Goal: Task Accomplishment & Management: Manage account settings

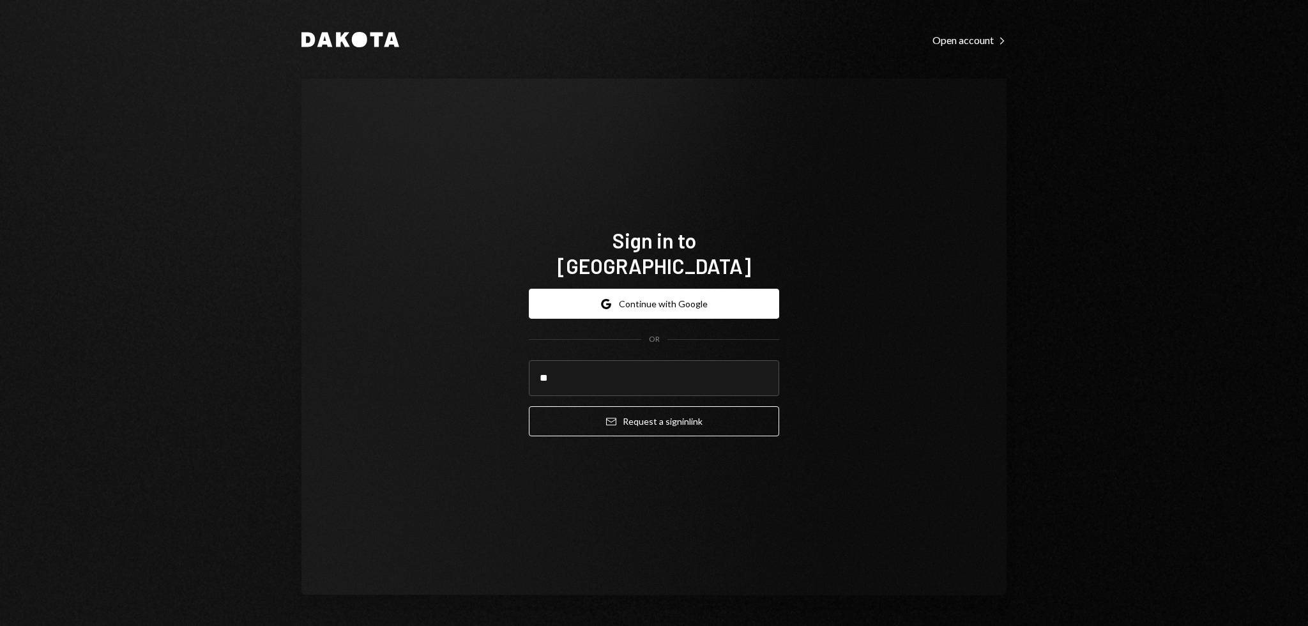
type input "*"
type input "*****"
click at [0, 625] on com-1password-button at bounding box center [0, 626] width 0 height 0
type input "**********"
click at [718, 457] on div "**********" at bounding box center [654, 336] width 281 height 321
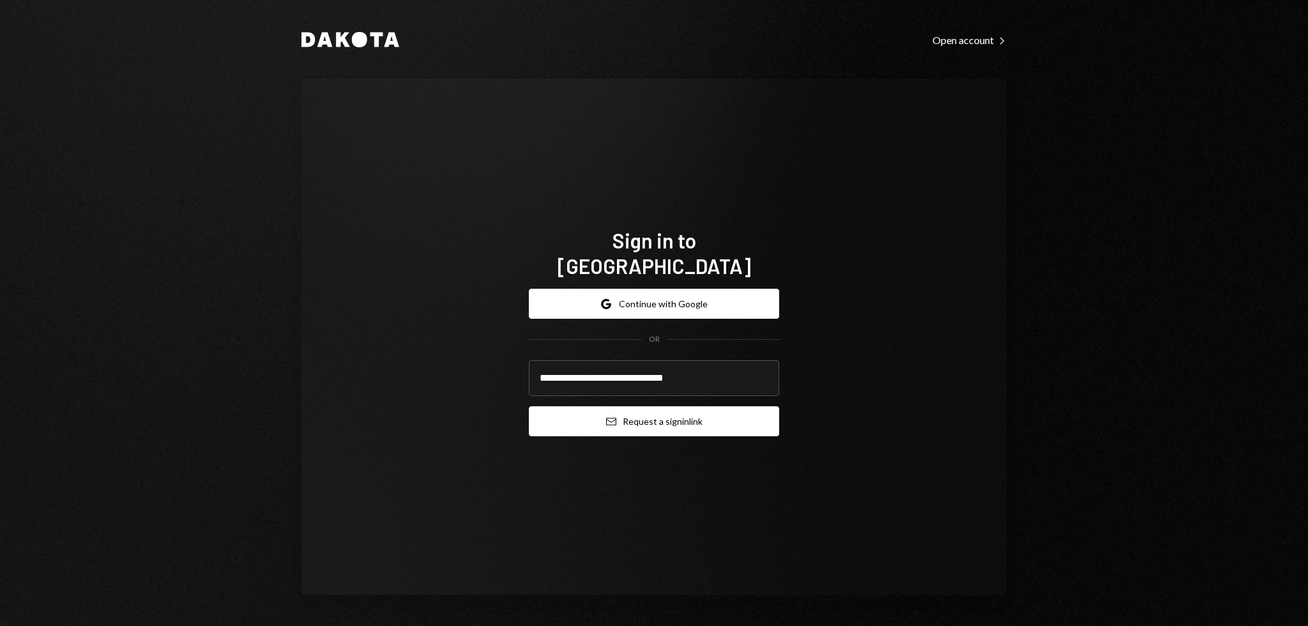
click at [680, 415] on button "Email Request a sign in link" at bounding box center [654, 421] width 250 height 30
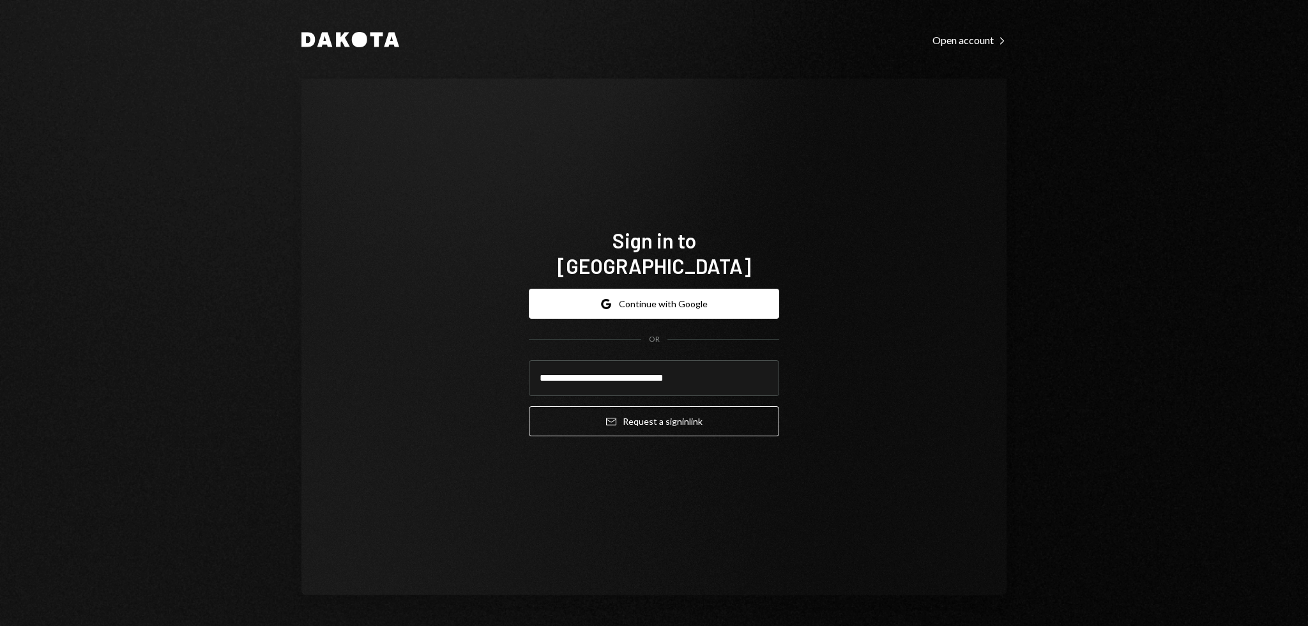
click at [377, 459] on div "**********" at bounding box center [654, 337] width 705 height 517
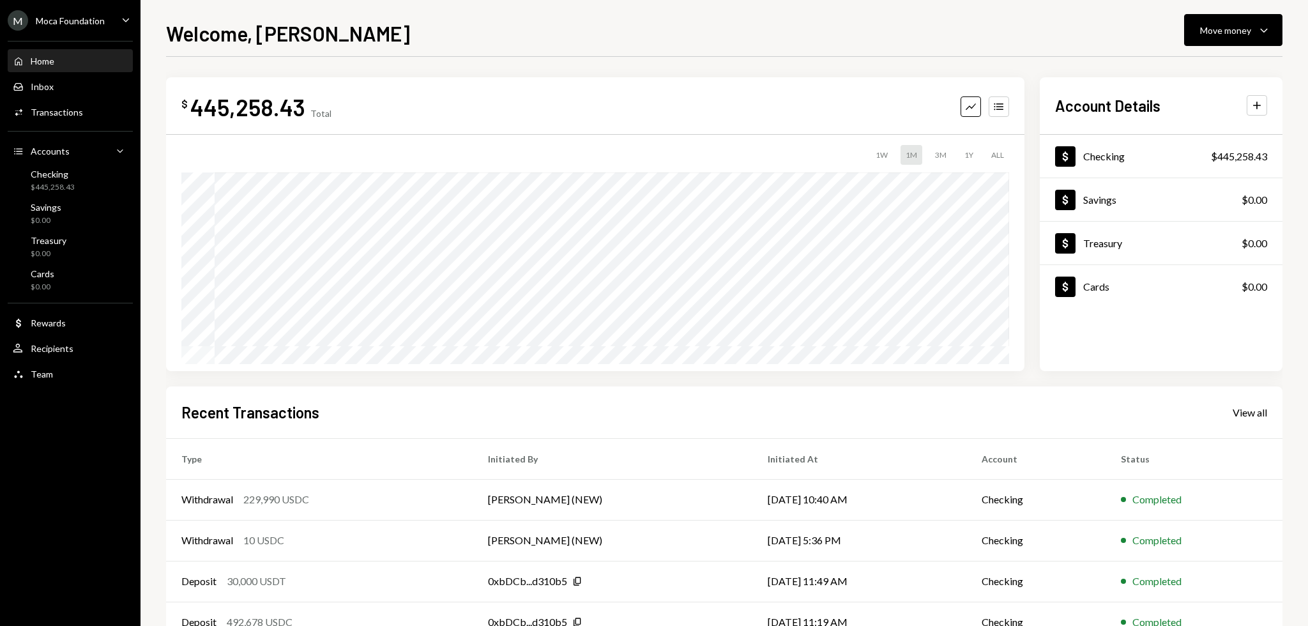
click at [579, 39] on div "Welcome, [PERSON_NAME] Move money Caret Down" at bounding box center [724, 32] width 1117 height 28
click at [574, 37] on div "Welcome, [PERSON_NAME] Move money Caret Down" at bounding box center [724, 32] width 1117 height 28
drag, startPoint x: 569, startPoint y: 34, endPoint x: 563, endPoint y: 30, distance: 7.3
click at [563, 29] on div "Welcome, [PERSON_NAME] Move money Caret Down" at bounding box center [724, 32] width 1117 height 28
drag, startPoint x: 559, startPoint y: 28, endPoint x: 552, endPoint y: 23, distance: 8.7
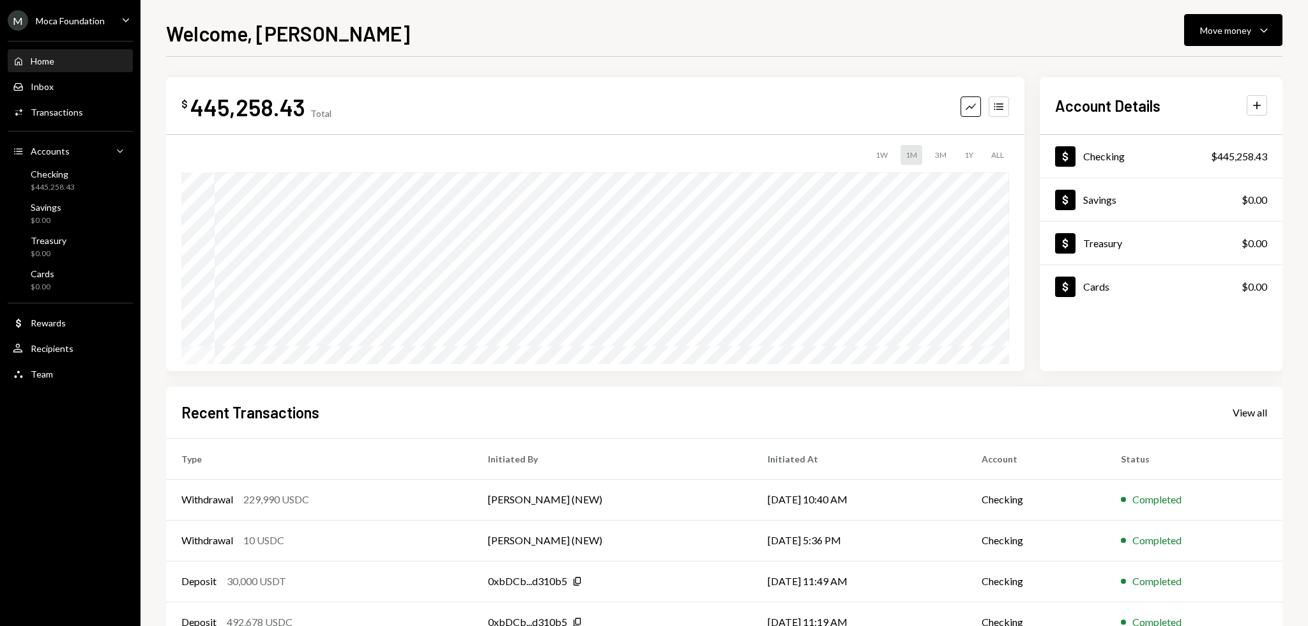
click at [552, 23] on div "Welcome, [PERSON_NAME] Move money Caret Down" at bounding box center [724, 32] width 1117 height 28
drag, startPoint x: 552, startPoint y: 23, endPoint x: 546, endPoint y: 19, distance: 6.9
click at [544, 18] on div "Welcome, Garon Move money Caret Down $ 445,258.43 Total Graph Accounts 1W 1M 3M…" at bounding box center [725, 313] width 1168 height 626
drag, startPoint x: 620, startPoint y: 48, endPoint x: 562, endPoint y: 45, distance: 57.5
click at [560, 45] on div "Welcome, Garon Move money Caret Down" at bounding box center [724, 32] width 1117 height 28
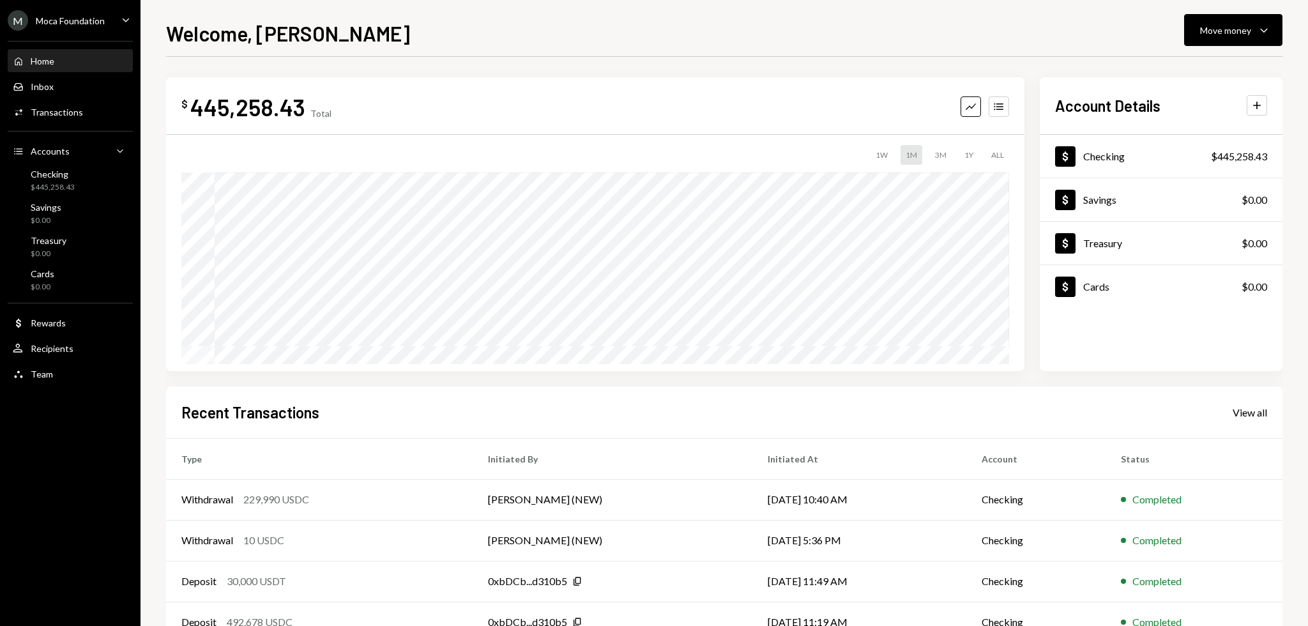
drag, startPoint x: 540, startPoint y: 40, endPoint x: 528, endPoint y: 39, distance: 12.2
click at [525, 38] on div "Welcome, Garon Move money Caret Down" at bounding box center [724, 32] width 1117 height 28
drag, startPoint x: 522, startPoint y: 38, endPoint x: 516, endPoint y: 35, distance: 6.9
click at [516, 35] on div "Welcome, Garon Move money Caret Down" at bounding box center [724, 32] width 1117 height 28
click at [70, 110] on div "Transactions" at bounding box center [57, 112] width 52 height 11
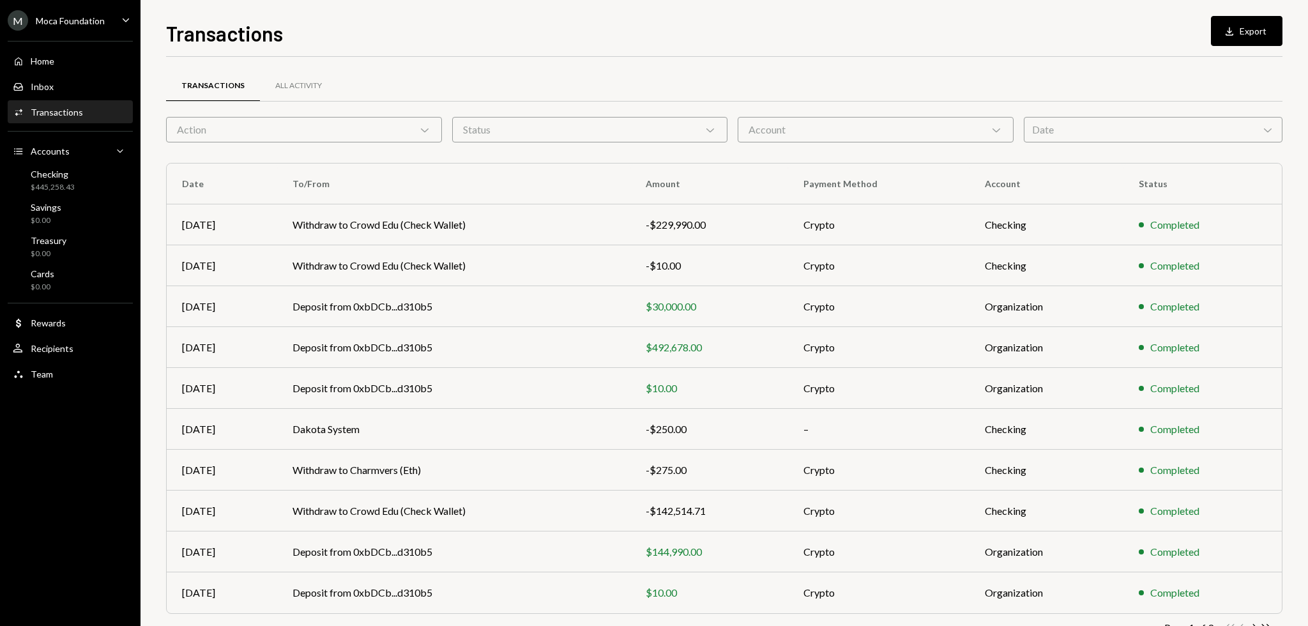
drag, startPoint x: 586, startPoint y: 45, endPoint x: 577, endPoint y: 42, distance: 10.3
drag, startPoint x: 577, startPoint y: 42, endPoint x: 564, endPoint y: 40, distance: 12.8
click at [564, 40] on div "Transactions Download Export" at bounding box center [724, 32] width 1117 height 28
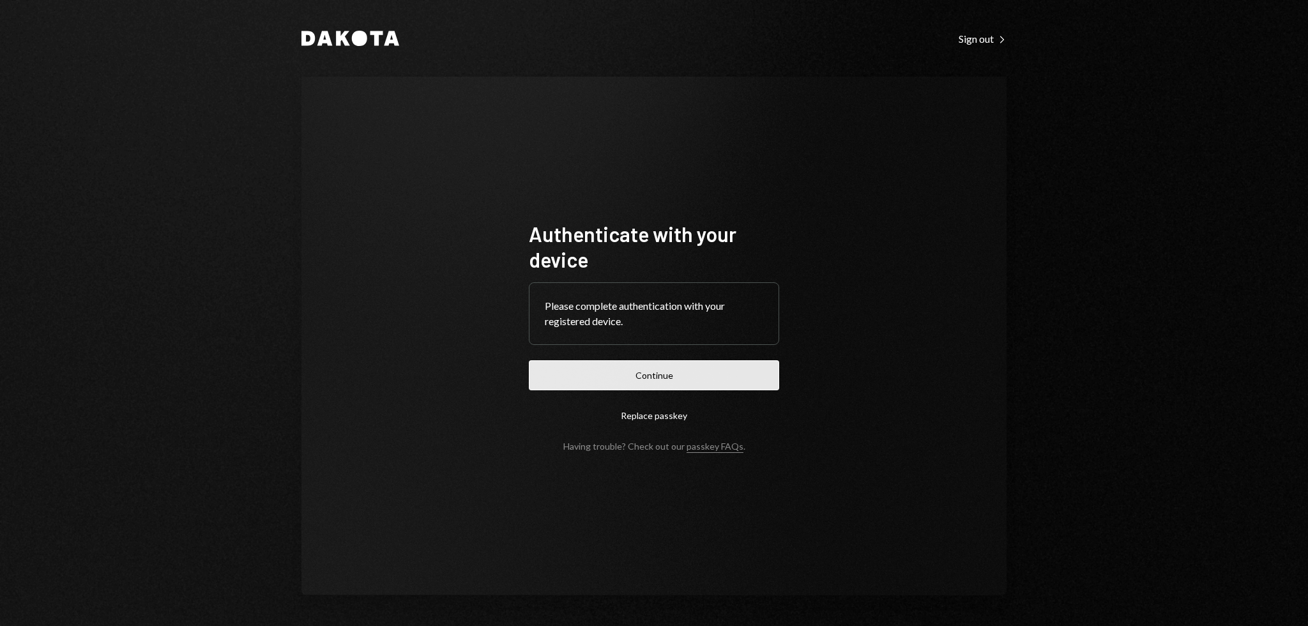
click at [692, 371] on button "Continue" at bounding box center [654, 375] width 250 height 30
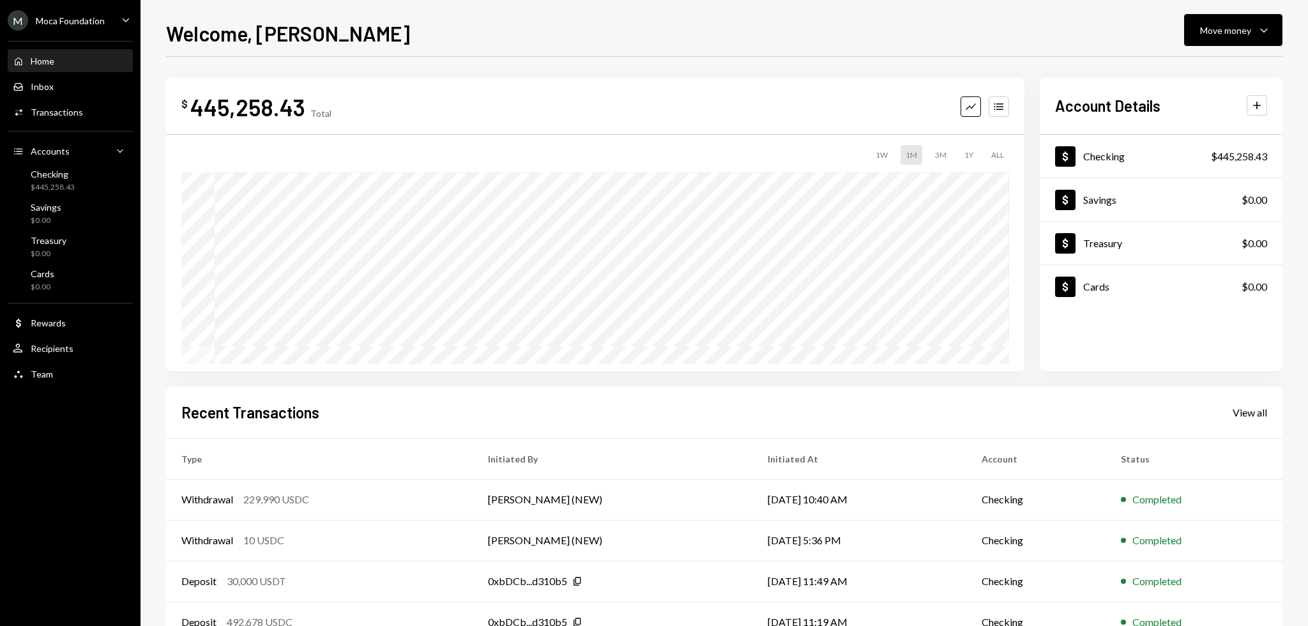
click at [688, 57] on div "$ 445,258.43 Total Graph Accounts 1W 1M 3M 1Y ALL Account Details Plus Dollar C…" at bounding box center [724, 383] width 1117 height 653
click at [618, 31] on div "Welcome, Garon Move money Caret Down" at bounding box center [724, 32] width 1117 height 28
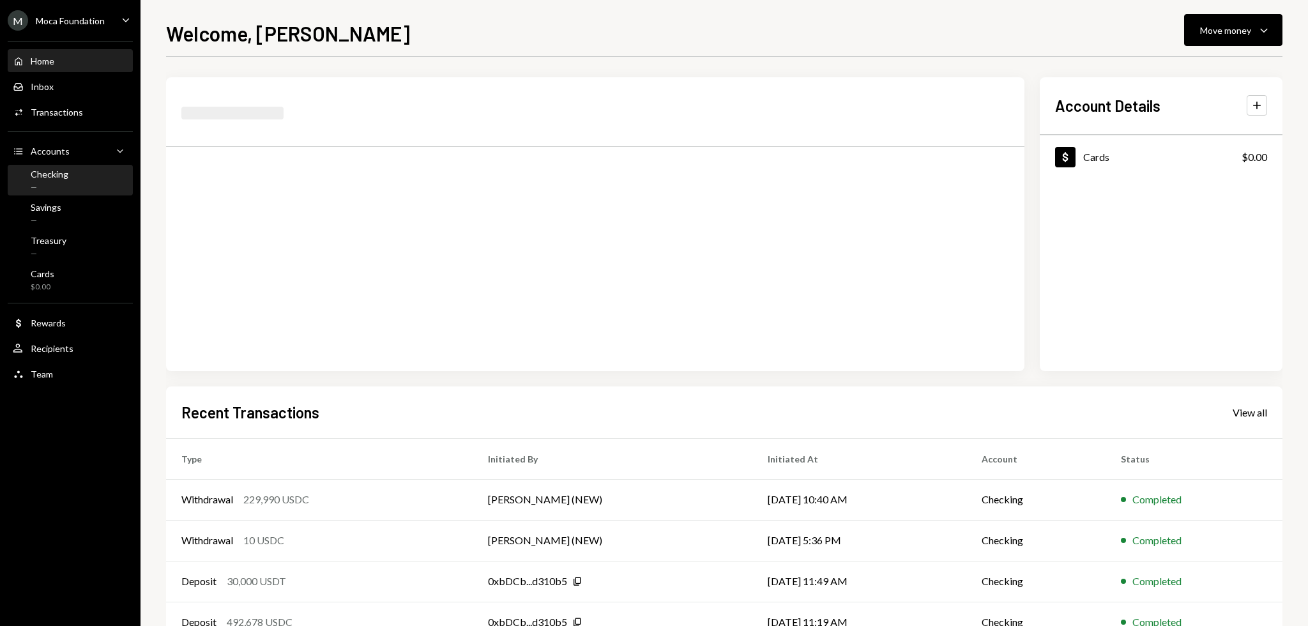
click at [68, 172] on div "Checking —" at bounding box center [70, 181] width 115 height 24
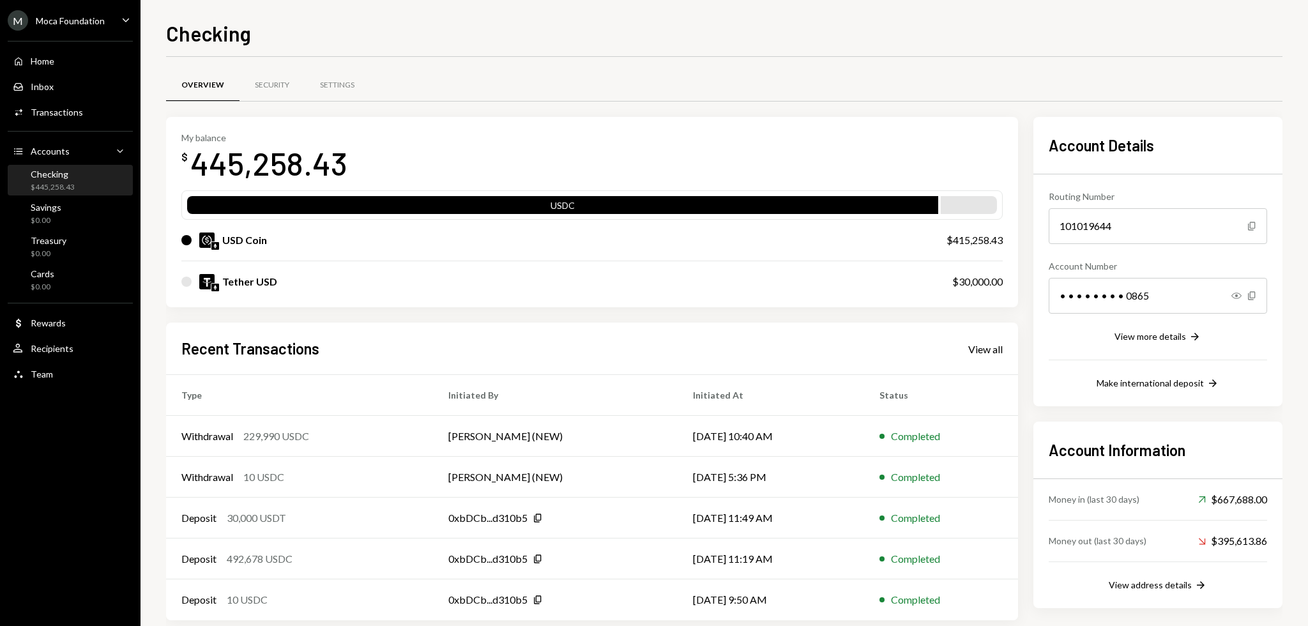
click at [1170, 599] on div "Account Information Money in (last 30 days) Up Right Arrow $667,688.00 Money ou…" at bounding box center [1158, 515] width 249 height 187
click at [1166, 585] on div "View address details" at bounding box center [1150, 584] width 83 height 11
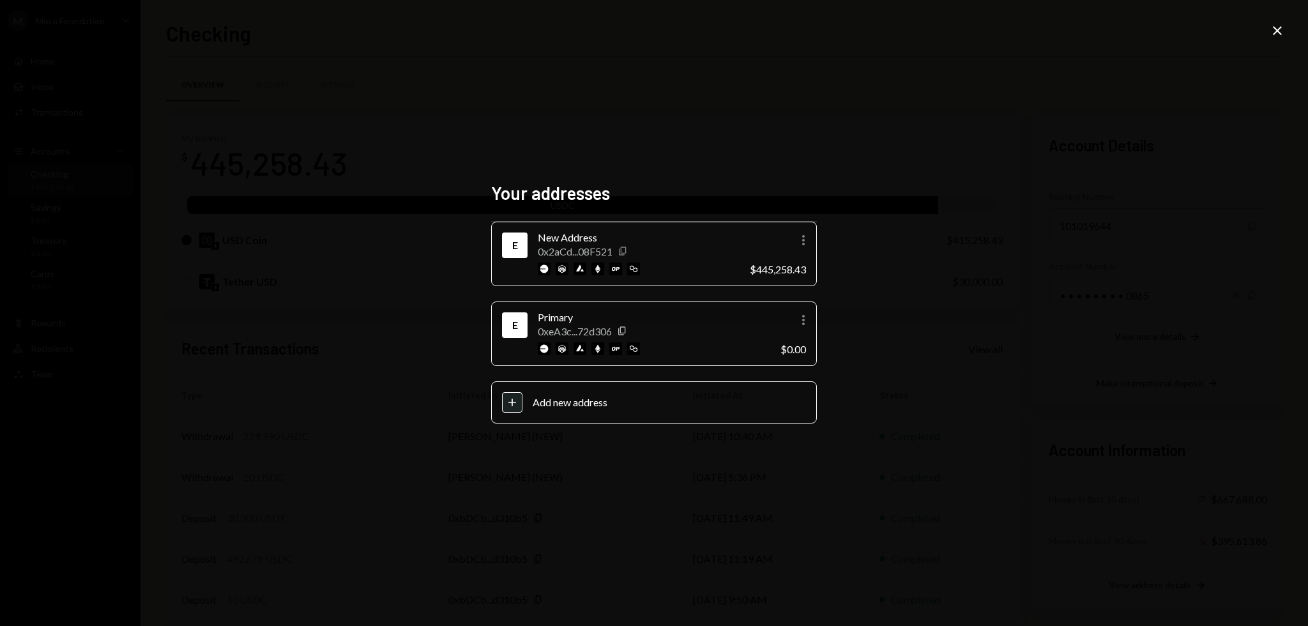
click at [622, 249] on icon "Copy" at bounding box center [623, 251] width 10 height 10
click at [403, 169] on div "Your addresses E New Address 0x2aCd...08F521 Copy More $445,258.43 E Primary 0x…" at bounding box center [654, 313] width 1308 height 626
click at [312, 146] on div "Your addresses E New Address 0x2aCd...08F521 Copy More $445,258.43 E Primary 0x…" at bounding box center [654, 313] width 1308 height 626
drag, startPoint x: 387, startPoint y: 111, endPoint x: 341, endPoint y: 106, distance: 46.2
click at [341, 106] on div "Your addresses E New Address 0x2aCd...08F521 Copy More $445,258.43 E Primary 0x…" at bounding box center [654, 313] width 1308 height 626
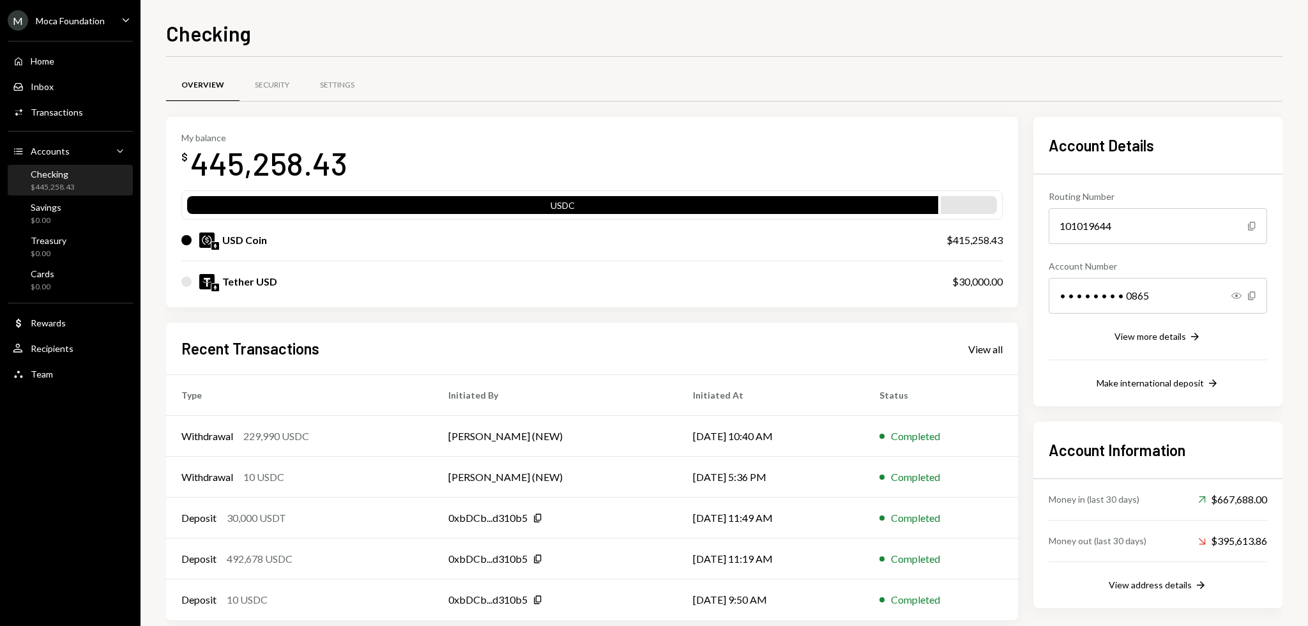
drag, startPoint x: 652, startPoint y: 112, endPoint x: 624, endPoint y: 111, distance: 28.1
click at [622, 111] on div "Overview Security Settings" at bounding box center [724, 93] width 1117 height 47
click at [618, 108] on div "Overview Security Settings" at bounding box center [724, 93] width 1117 height 47
click at [617, 107] on div "Overview Security Settings" at bounding box center [724, 93] width 1117 height 47
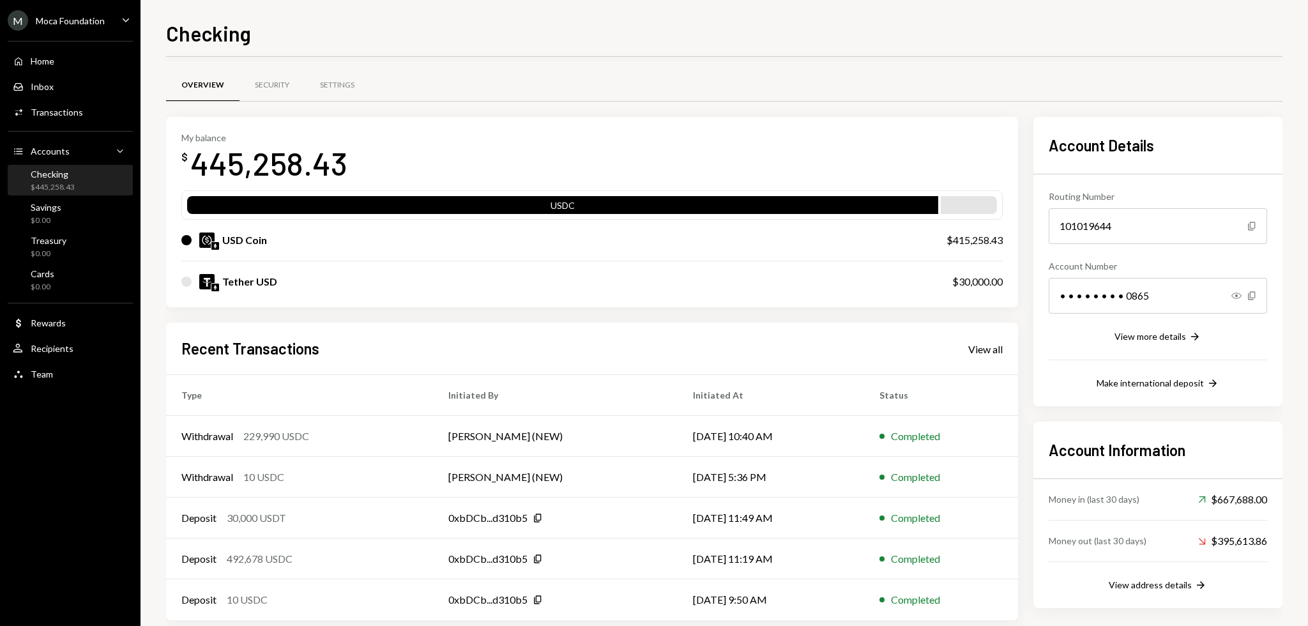
scroll to position [19, 0]
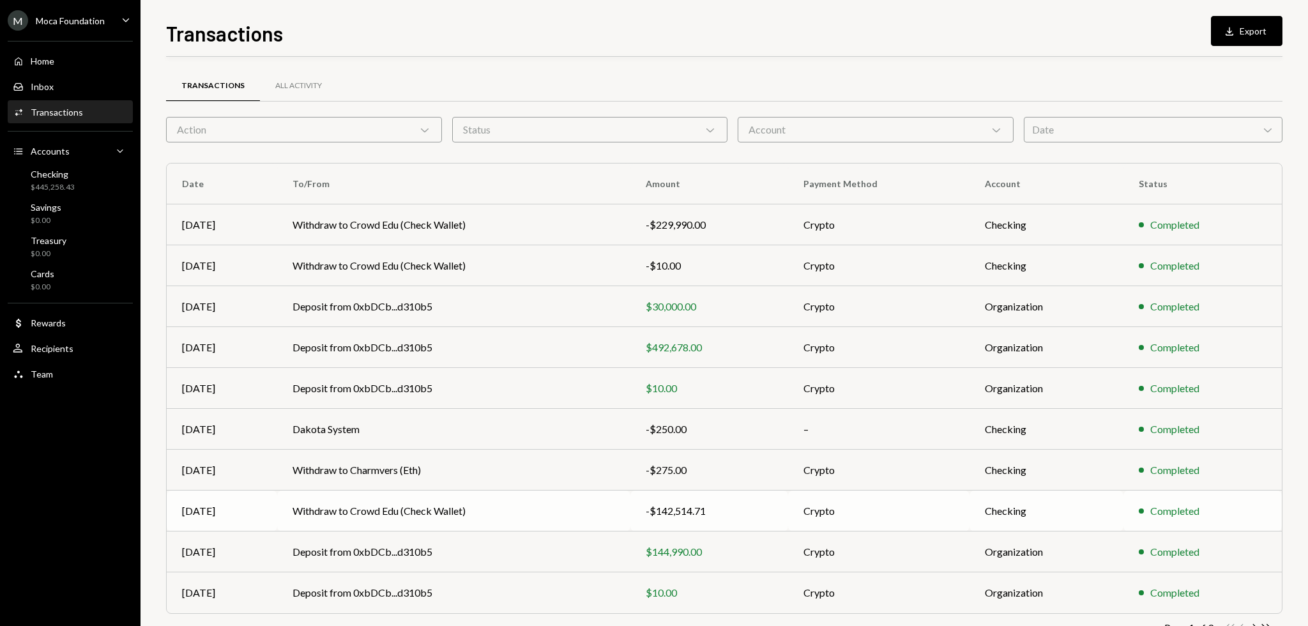
scroll to position [41, 0]
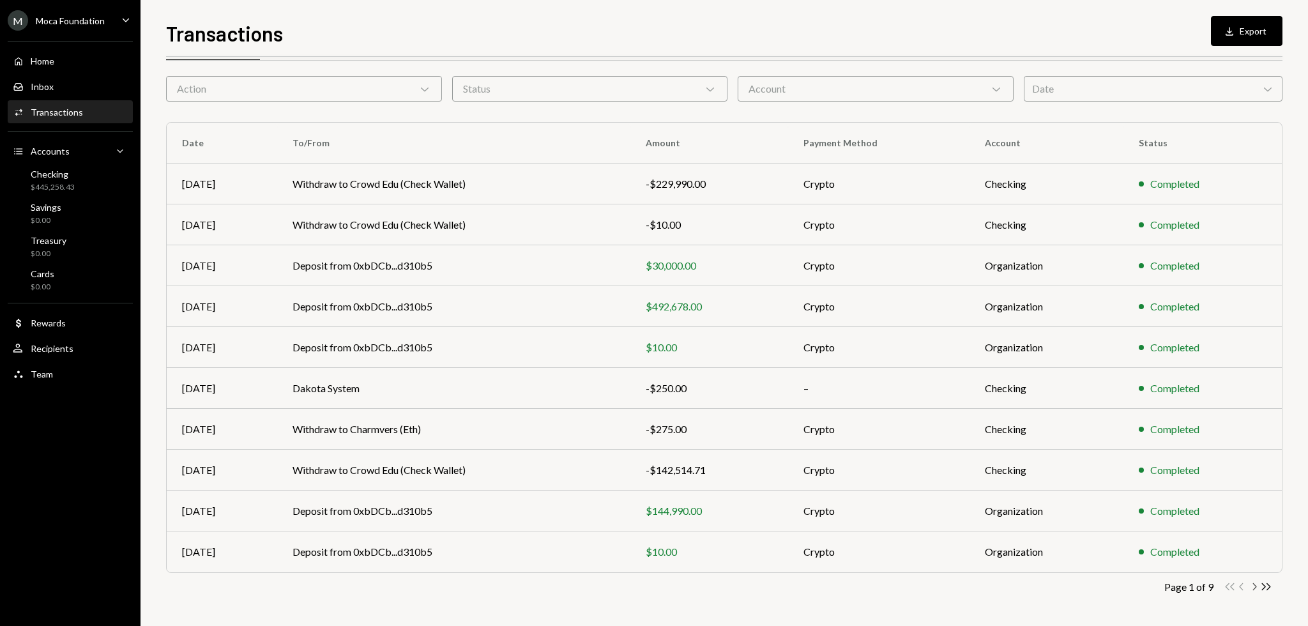
click at [1253, 582] on icon "Chevron Right" at bounding box center [1254, 587] width 12 height 12
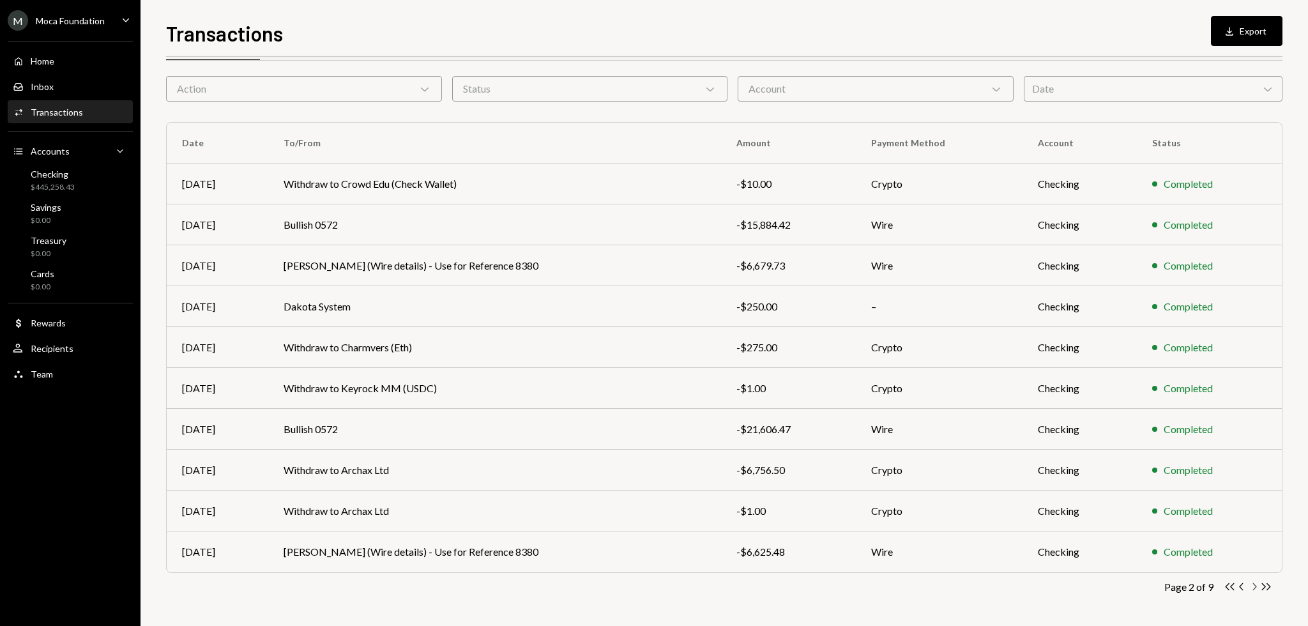
click at [1255, 586] on icon "Chevron Right" at bounding box center [1254, 587] width 12 height 12
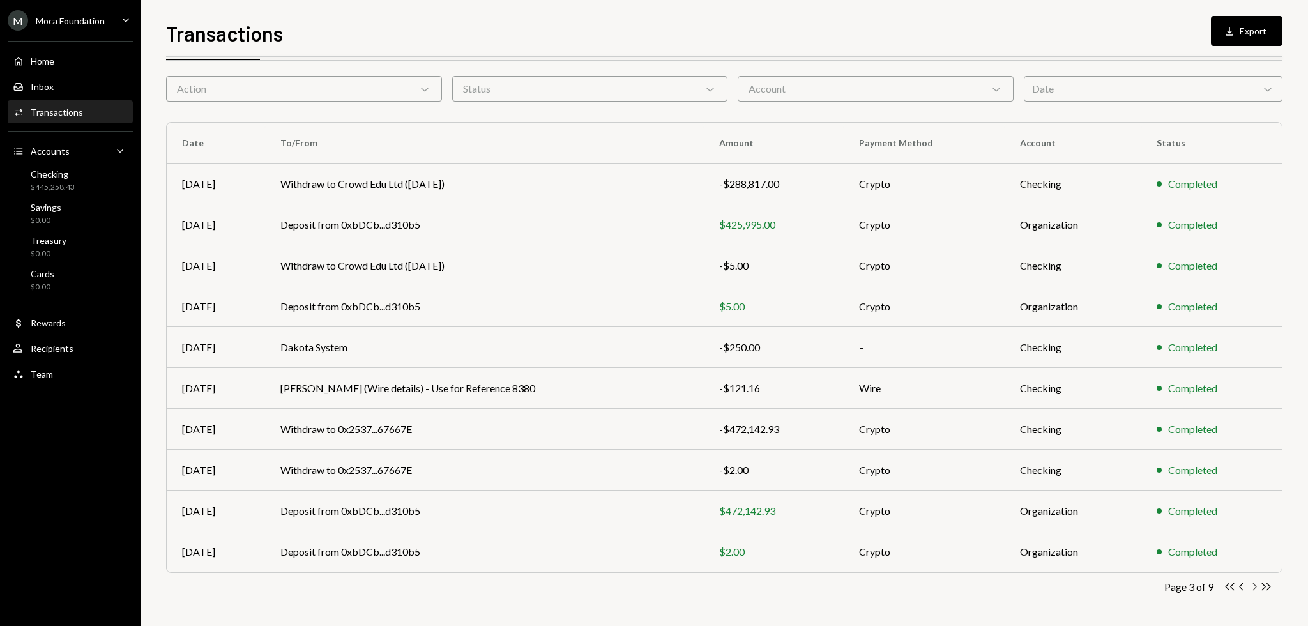
click at [1255, 586] on icon "Chevron Right" at bounding box center [1254, 587] width 12 height 12
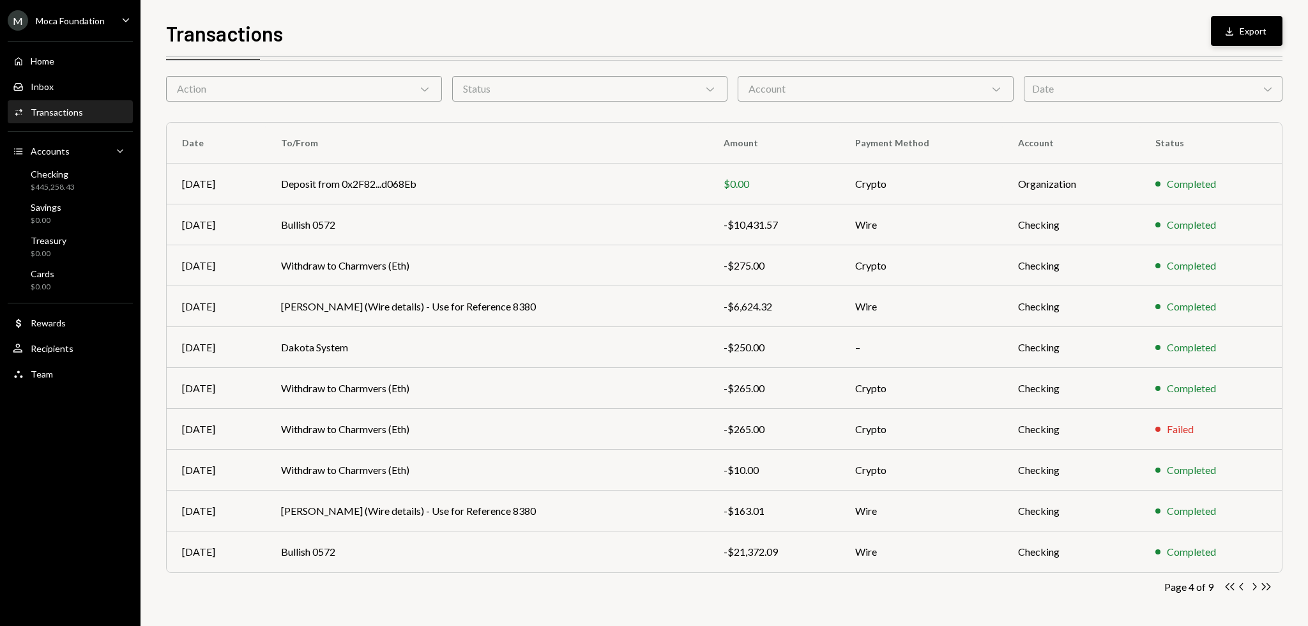
click at [1253, 37] on button "Download Export" at bounding box center [1247, 31] width 72 height 30
click at [549, 123] on th "To/From" at bounding box center [487, 143] width 443 height 41
drag, startPoint x: 549, startPoint y: 123, endPoint x: 542, endPoint y: 120, distance: 7.5
click at [538, 119] on div "Transactions All Activity Action Chevron Down Status Chevron Down Account Chevr…" at bounding box center [724, 331] width 1117 height 590
drag, startPoint x: 535, startPoint y: 119, endPoint x: 523, endPoint y: 112, distance: 13.7
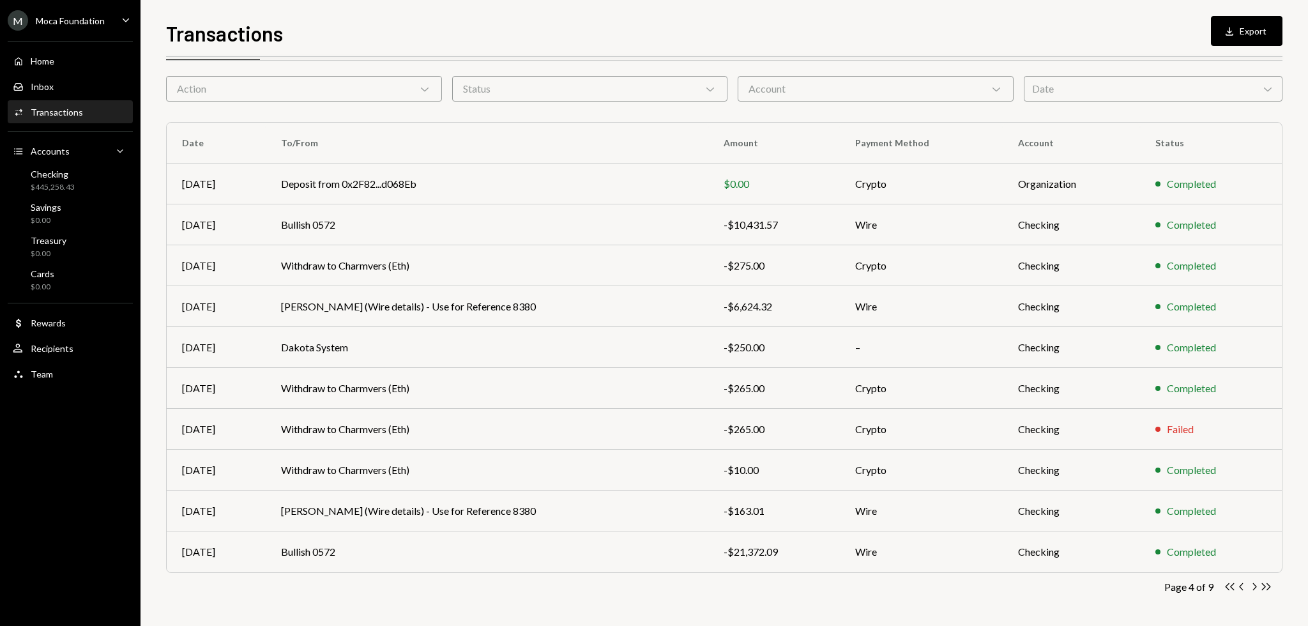
drag, startPoint x: 523, startPoint y: 112, endPoint x: 516, endPoint y: 111, distance: 7.1
click at [517, 111] on div "Transactions All Activity Action Chevron Down Status Chevron Down Account Chevr…" at bounding box center [724, 331] width 1117 height 590
drag, startPoint x: 516, startPoint y: 111, endPoint x: 509, endPoint y: 109, distance: 7.5
click at [508, 109] on div "Transactions All Activity Action Chevron Down Status Chevron Down Account Chevr…" at bounding box center [724, 331] width 1117 height 590
